Goal: Task Accomplishment & Management: Manage account settings

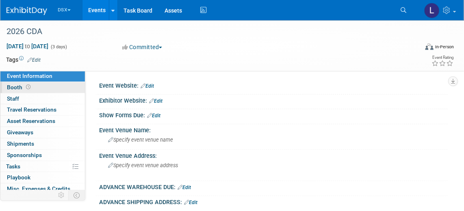
drag, startPoint x: 12, startPoint y: 85, endPoint x: 18, endPoint y: 90, distance: 8.4
click at [12, 85] on span "Booth" at bounding box center [19, 87] width 25 height 7
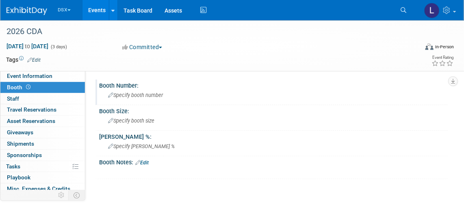
click at [158, 95] on span "Specify booth number" at bounding box center [135, 95] width 55 height 6
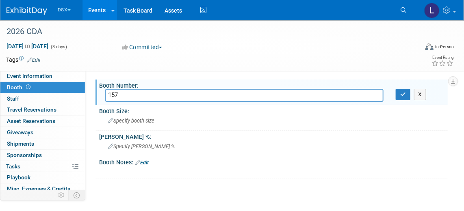
click at [110, 95] on input "157" at bounding box center [244, 95] width 278 height 13
click at [139, 96] on input "1357" at bounding box center [244, 95] width 278 height 13
type input "1357, 1358"
click at [136, 120] on span "Specify booth size" at bounding box center [131, 121] width 46 height 6
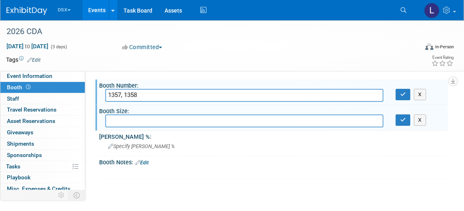
type input ")"
type input "(2) 10x30"
click at [404, 121] on icon "button" at bounding box center [403, 119] width 6 height 5
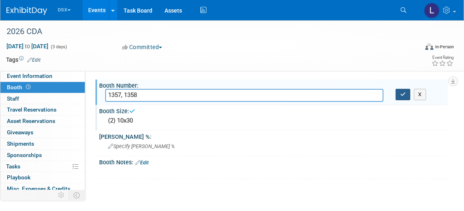
click at [403, 92] on icon "button" at bounding box center [403, 94] width 6 height 5
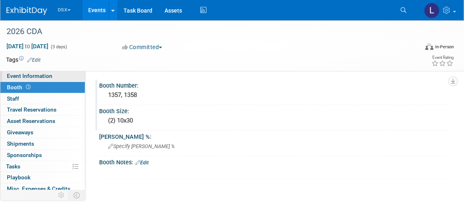
click at [39, 77] on span "Event Information" at bounding box center [30, 76] width 46 height 7
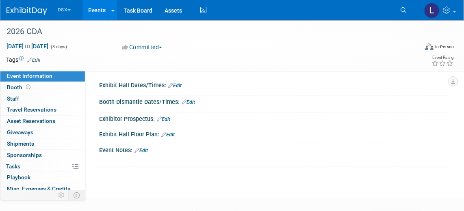
scroll to position [184, 0]
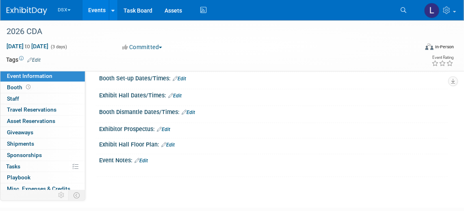
click at [169, 142] on link "Edit" at bounding box center [167, 145] width 13 height 6
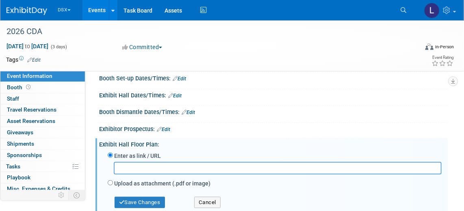
click at [157, 182] on label "Upload as attachment (.pdf or image)" at bounding box center [162, 184] width 96 height 8
click at [113, 182] on input "Upload as attachment (.pdf or image)" at bounding box center [110, 182] width 5 height 5
radio input "true"
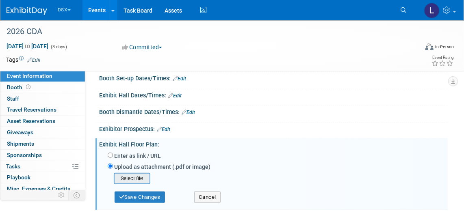
click at [136, 175] on input "file" at bounding box center [101, 179] width 97 height 10
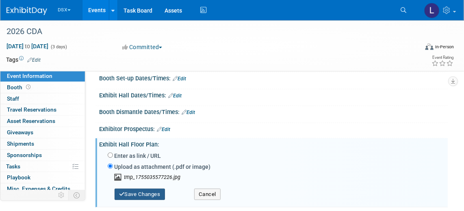
click at [140, 191] on button "Save Changes" at bounding box center [140, 194] width 50 height 11
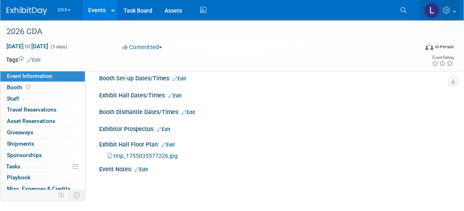
click at [445, 12] on icon at bounding box center [447, 10] width 9 height 7
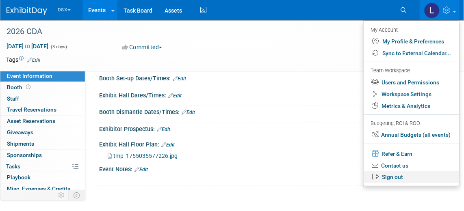
click at [400, 177] on link "Sign out" at bounding box center [411, 177] width 95 height 12
